Goal: Transaction & Acquisition: Purchase product/service

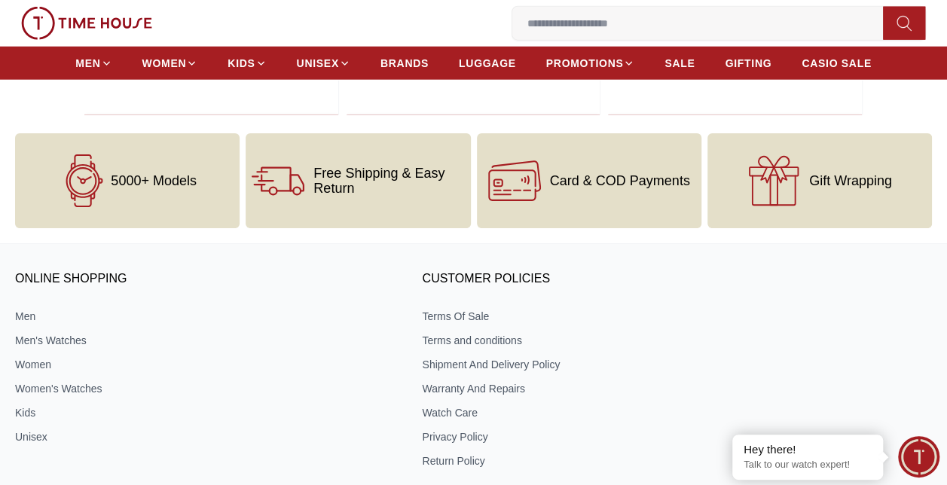
scroll to position [1883, 0]
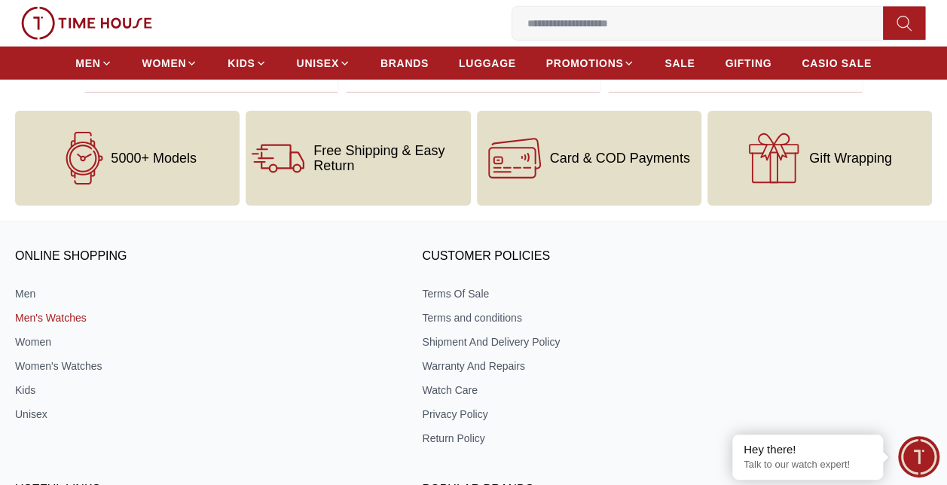
click at [74, 310] on link "Men's Watches" at bounding box center [202, 317] width 374 height 15
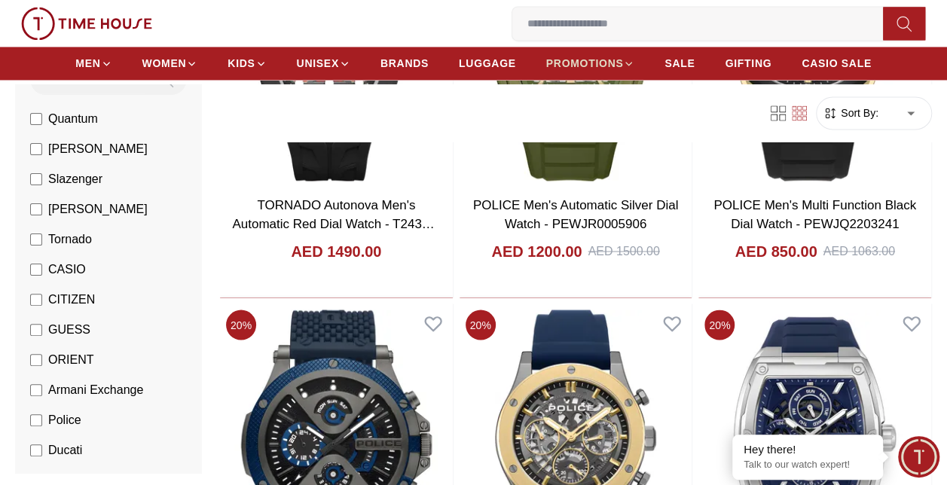
scroll to position [1055, 0]
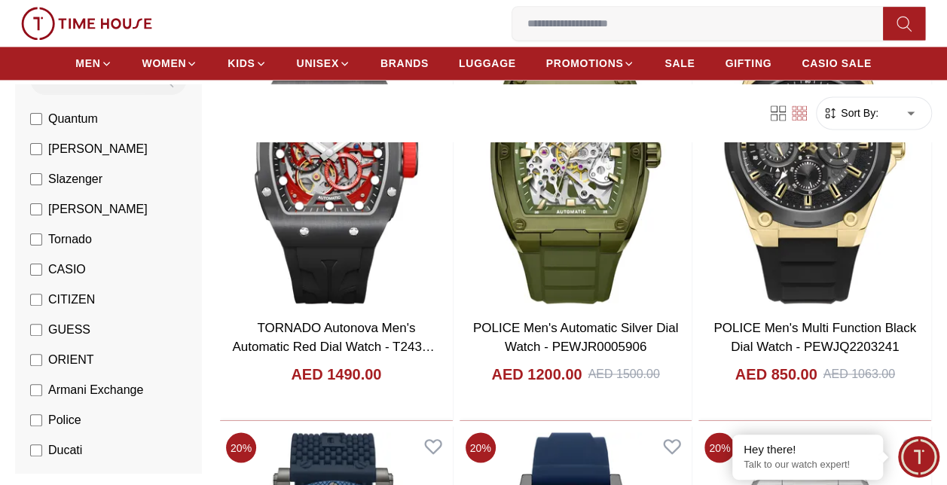
click at [574, 22] on input at bounding box center [703, 23] width 383 height 30
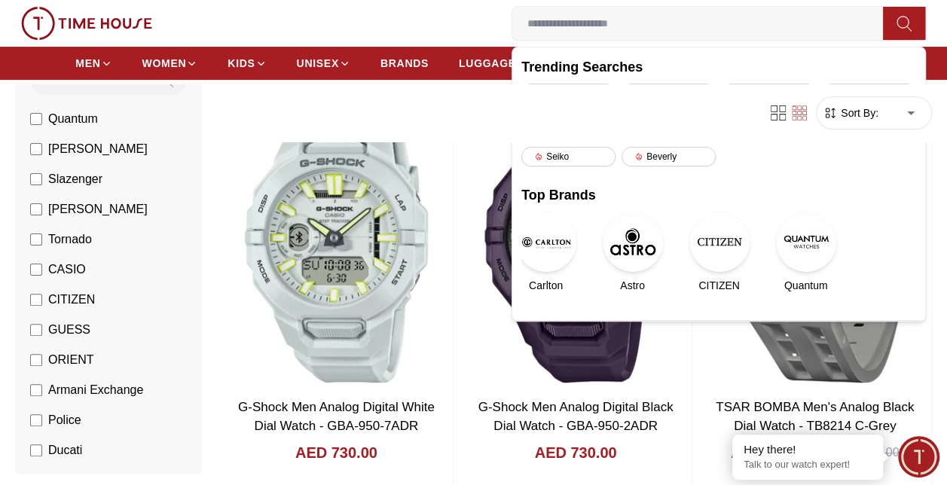
scroll to position [0, 0]
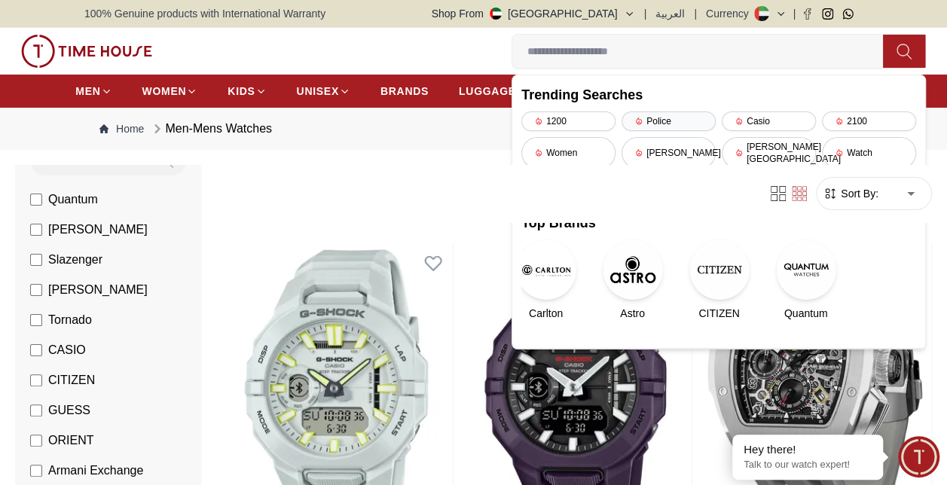
click at [672, 121] on div "Police" at bounding box center [668, 121] width 94 height 20
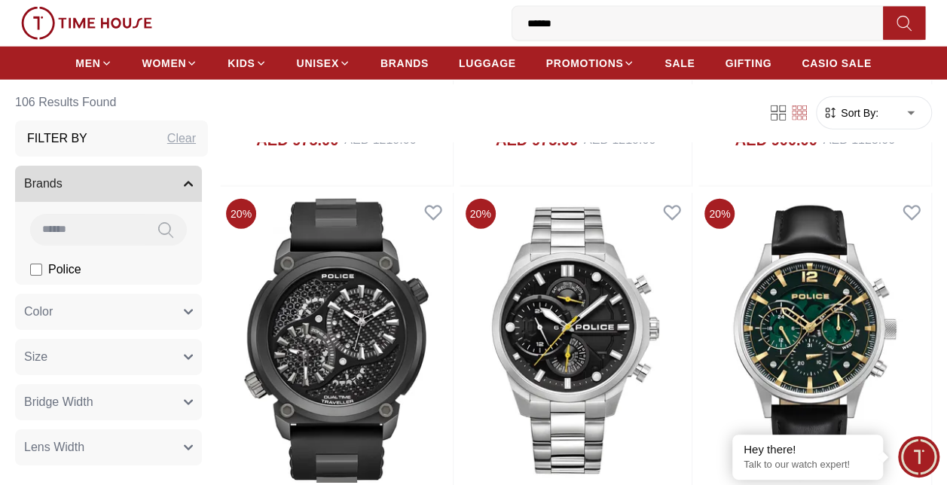
scroll to position [4670, 0]
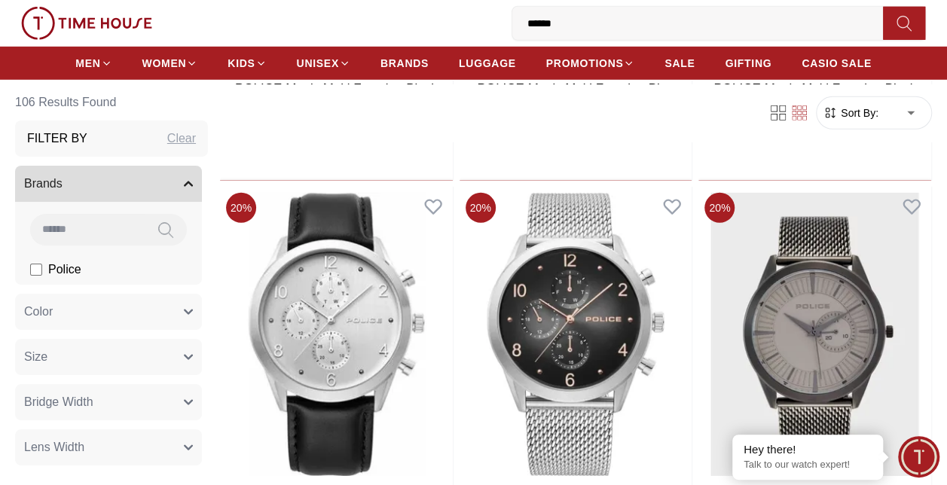
scroll to position [7984, 0]
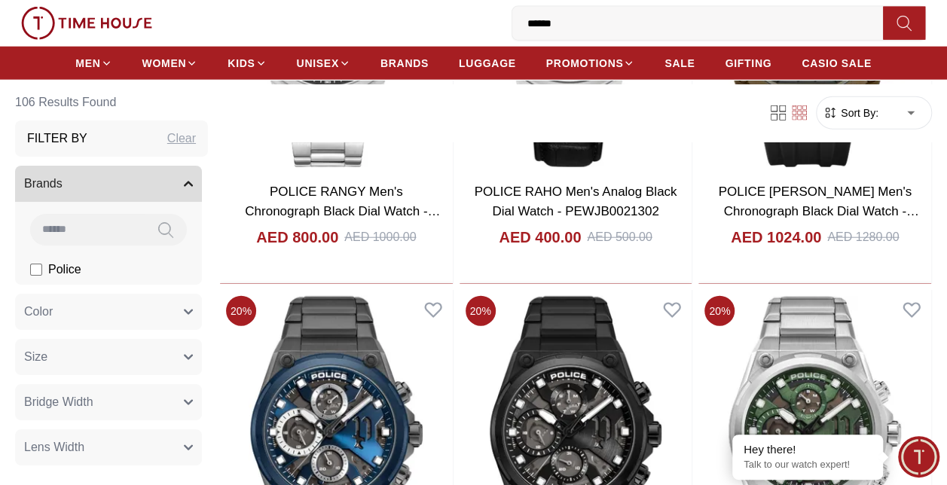
scroll to position [10169, 0]
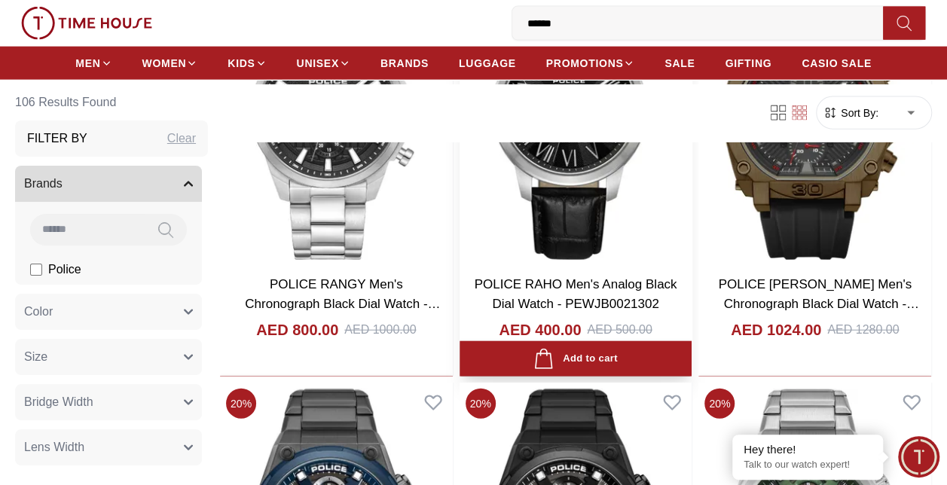
click at [559, 173] on img at bounding box center [575, 119] width 233 height 296
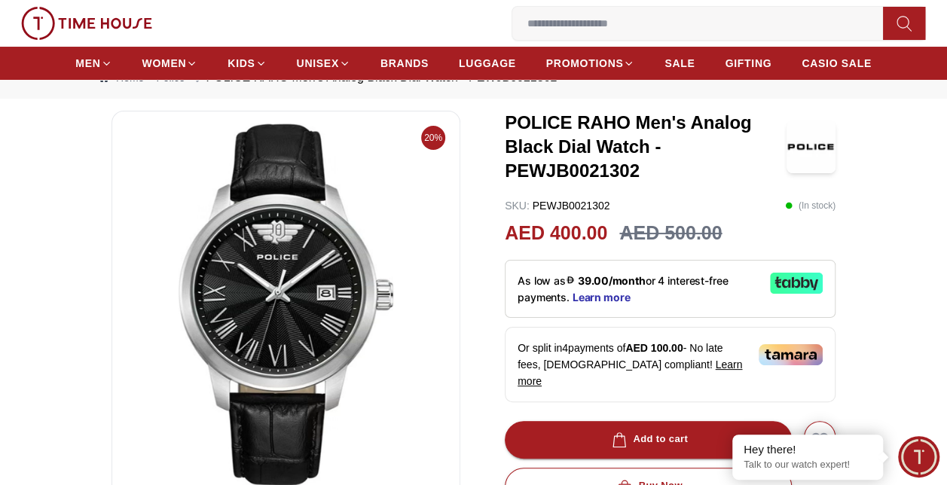
scroll to position [75, 0]
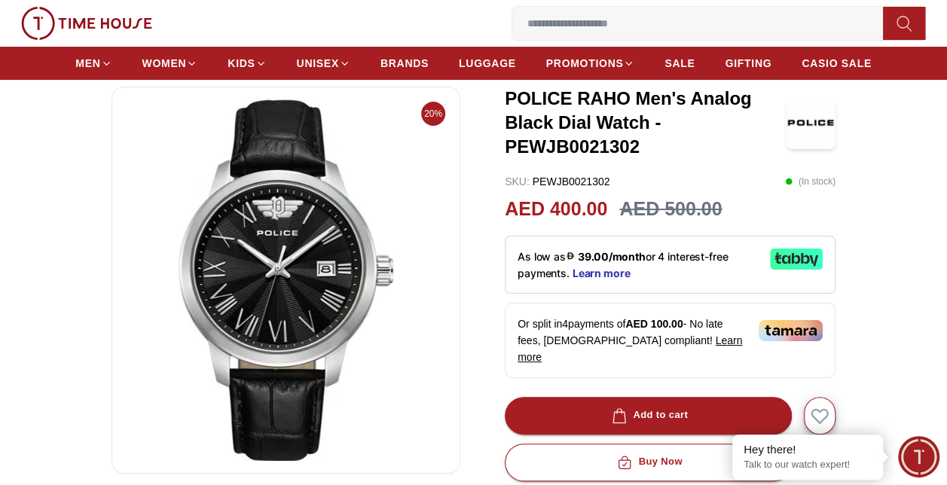
click at [207, 235] on img at bounding box center [285, 280] width 323 height 362
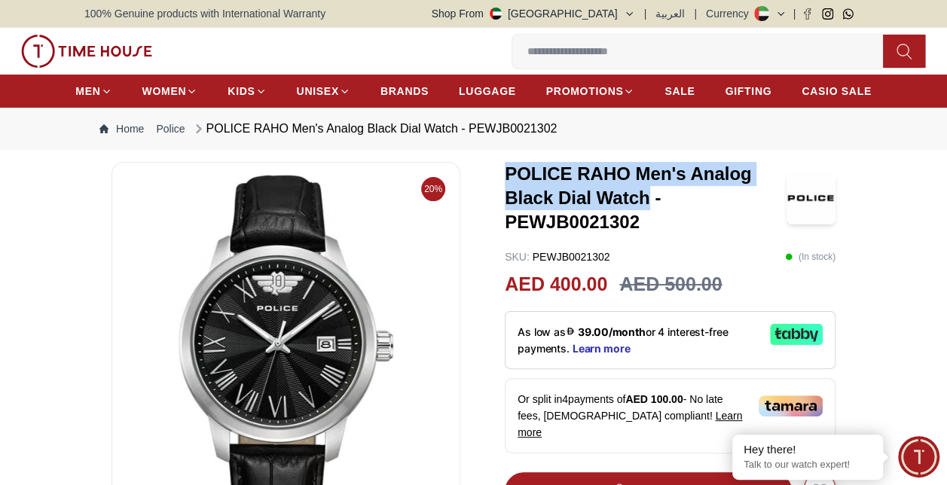
drag, startPoint x: 505, startPoint y: 174, endPoint x: 649, endPoint y: 196, distance: 145.5
click at [649, 196] on h3 "POLICE RAHO Men's Analog Black Dial Watch - PEWJB0021302" at bounding box center [646, 198] width 282 height 72
copy h3 "POLICE RAHO Men's Analog Black Dial Watch"
